Goal: Information Seeking & Learning: Check status

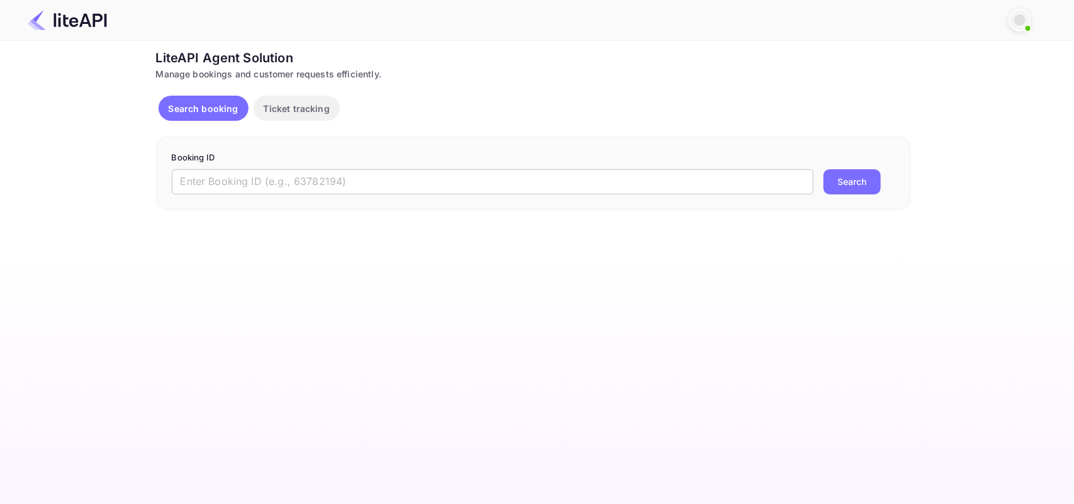
drag, startPoint x: 0, startPoint y: 0, endPoint x: 300, endPoint y: 181, distance: 350.2
click at [300, 181] on input "text" at bounding box center [493, 181] width 642 height 25
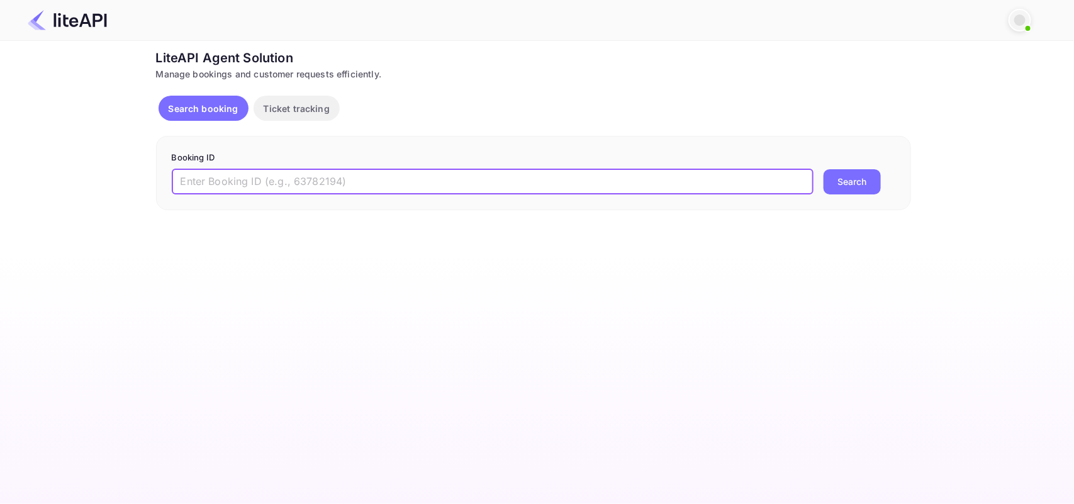
paste input "5786228"
type input "5786228"
click at [852, 182] on button "Search" at bounding box center [852, 181] width 57 height 25
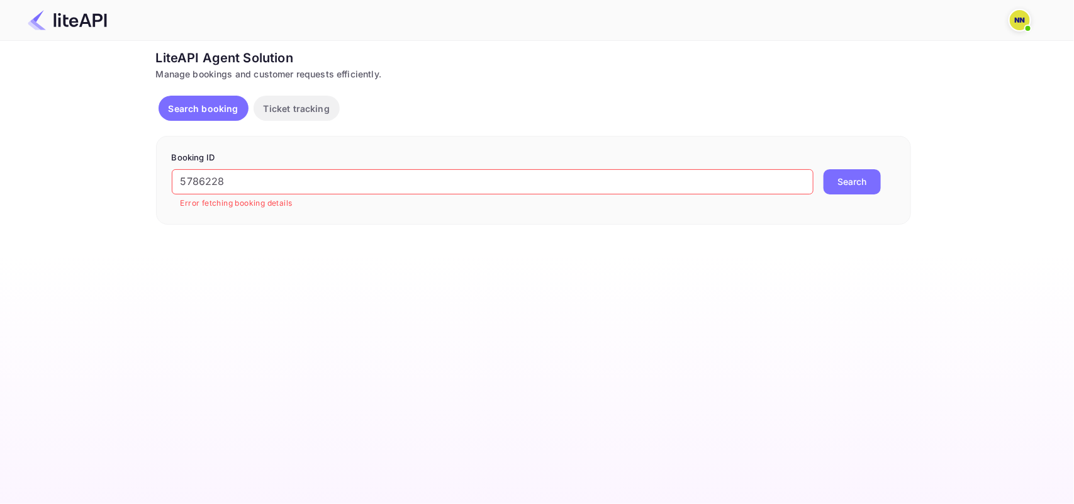
click at [250, 180] on input "5786228" at bounding box center [493, 181] width 642 height 25
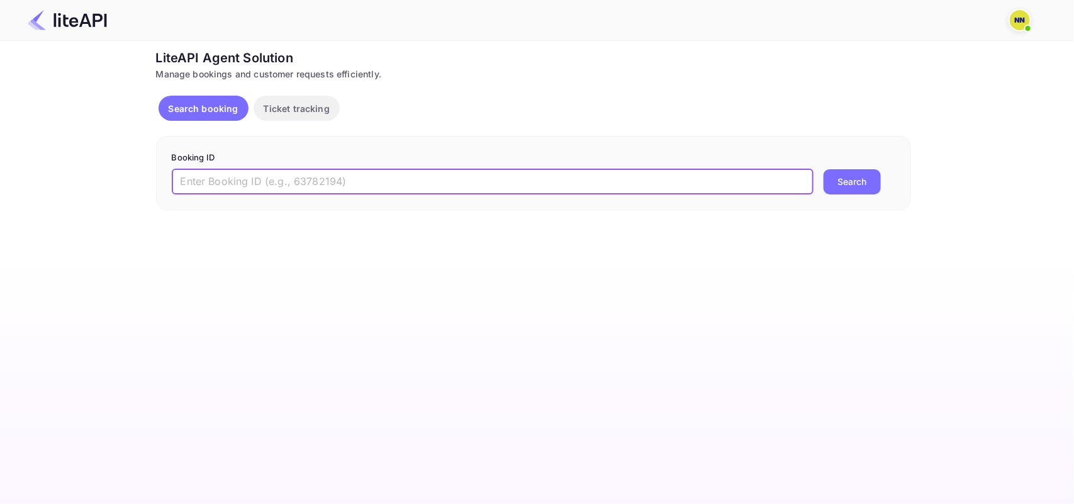
paste input "5786228"
type input "5786228"
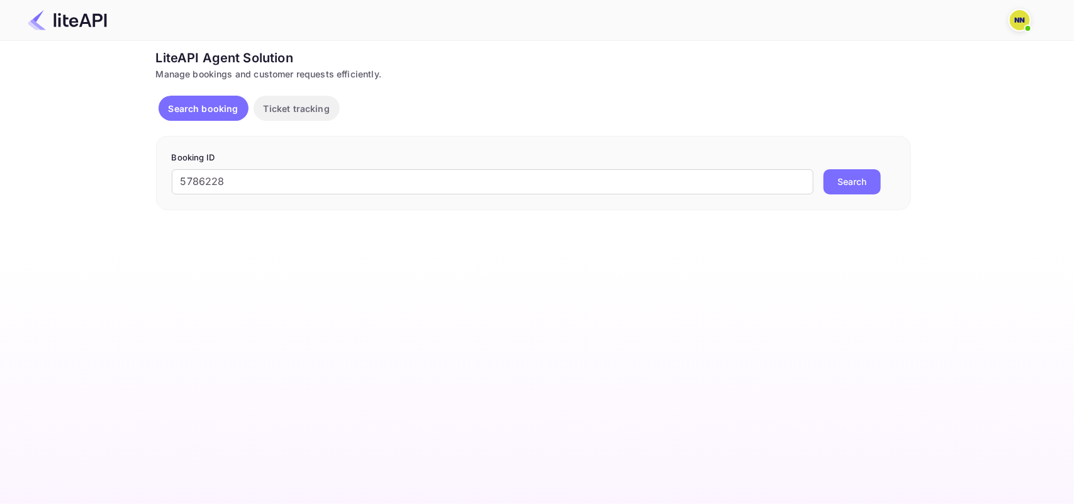
click at [854, 179] on button "Search" at bounding box center [852, 181] width 57 height 25
